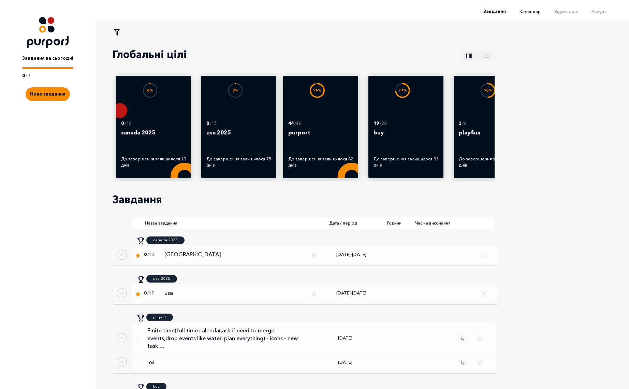
click at [536, 12] on span "Календар" at bounding box center [530, 11] width 21 height 5
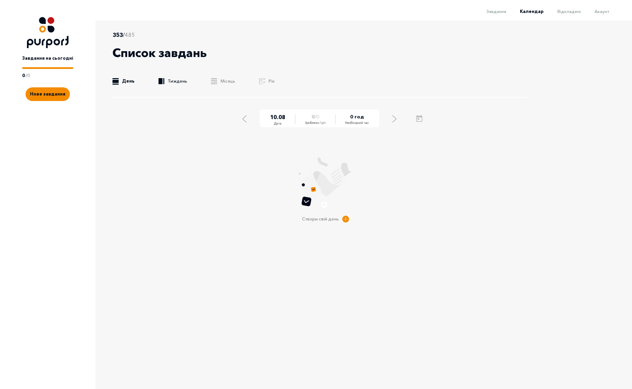
click at [177, 79] on link ".b{fill:#F48B00;} Тиждень" at bounding box center [173, 81] width 29 height 7
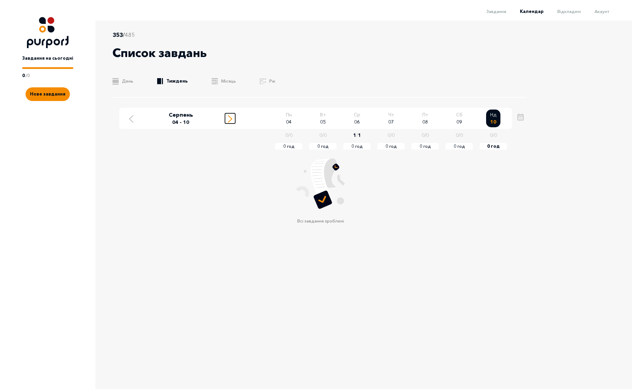
click at [231, 120] on icon "Move to next week" at bounding box center [230, 118] width 4 height 7
click at [599, 12] on span "Акаунт" at bounding box center [602, 11] width 15 height 5
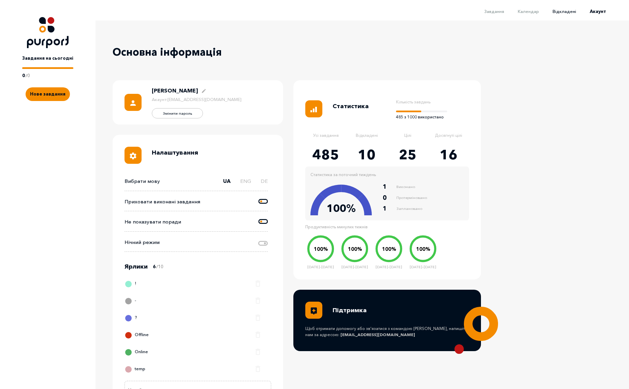
click at [571, 11] on span "Відкладені" at bounding box center [565, 11] width 24 height 5
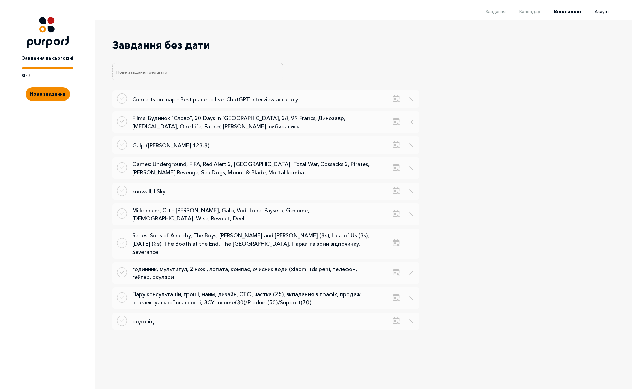
click at [604, 12] on span "Акаунт" at bounding box center [602, 11] width 15 height 5
